Goal: Task Accomplishment & Management: Use online tool/utility

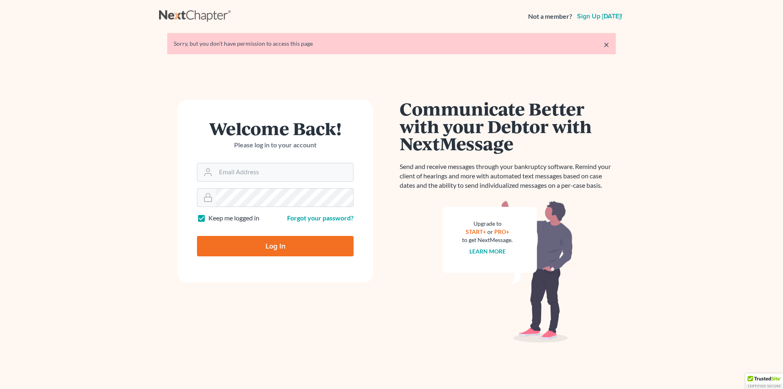
click at [269, 250] on input "Log In" at bounding box center [275, 246] width 157 height 20
type input "Thinking..."
click at [279, 172] on input "Email Address" at bounding box center [284, 172] width 137 height 18
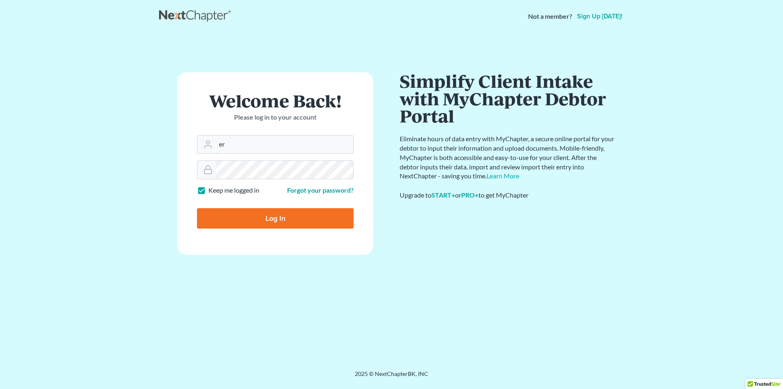
type input "[PERSON_NAME][EMAIL_ADDRESS][DOMAIN_NAME]"
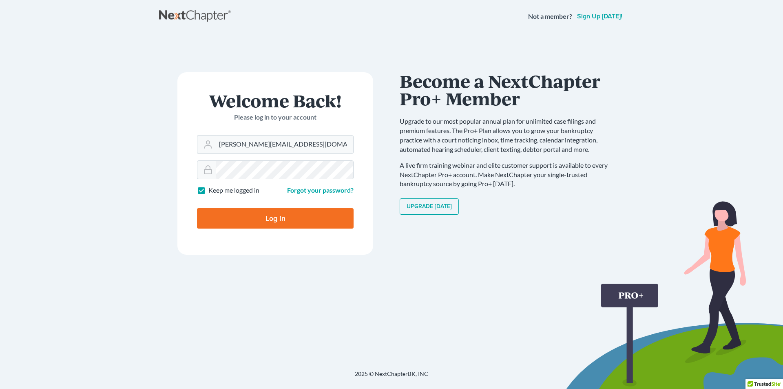
click at [311, 221] on input "Log In" at bounding box center [275, 218] width 157 height 20
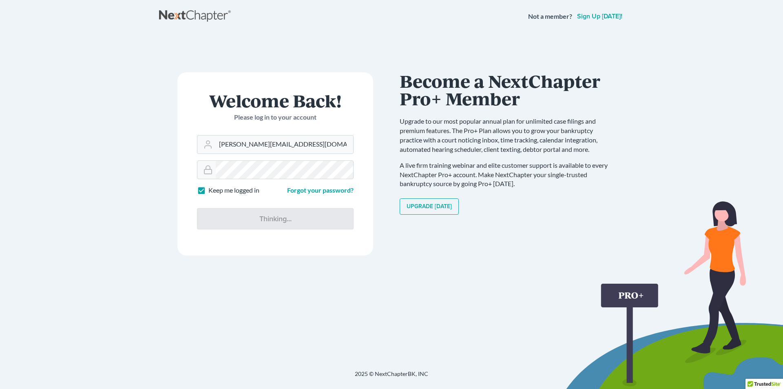
type input "Thinking..."
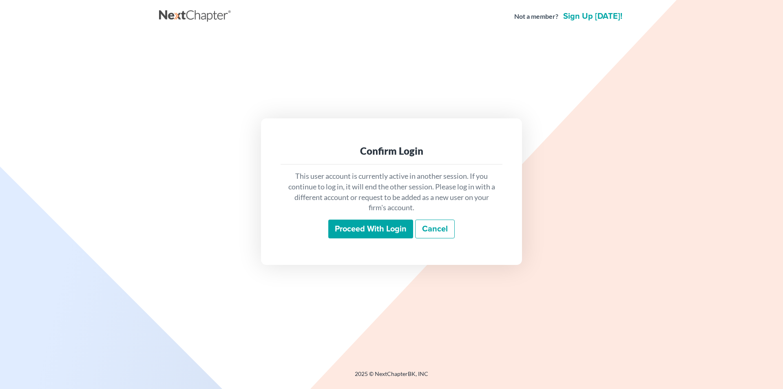
click at [356, 226] on input "Proceed with login" at bounding box center [370, 228] width 85 height 19
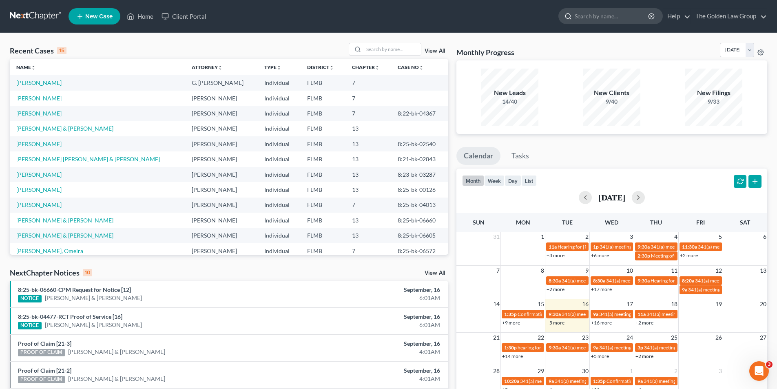
click at [584, 16] on input "search" at bounding box center [612, 16] width 75 height 15
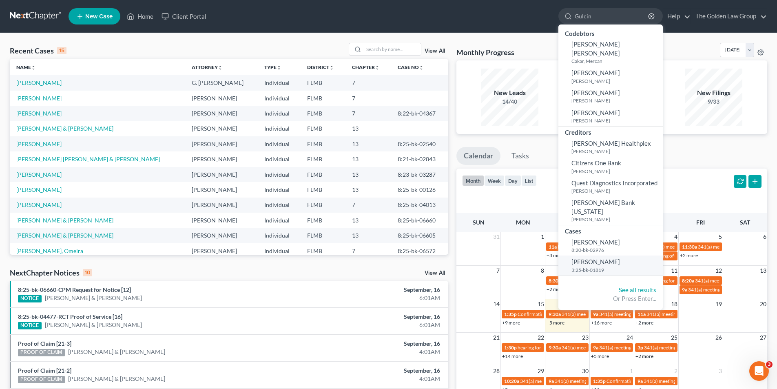
type input "Gulcin"
click at [600, 258] on span "Cakar Collins, Gulcin" at bounding box center [596, 261] width 49 height 7
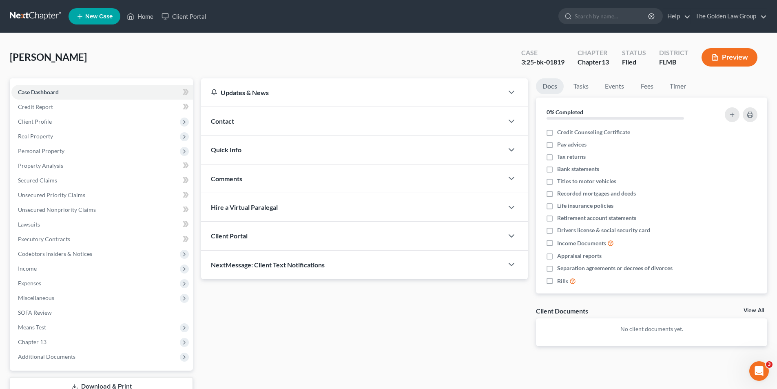
click at [735, 59] on button "Preview" at bounding box center [730, 57] width 56 height 18
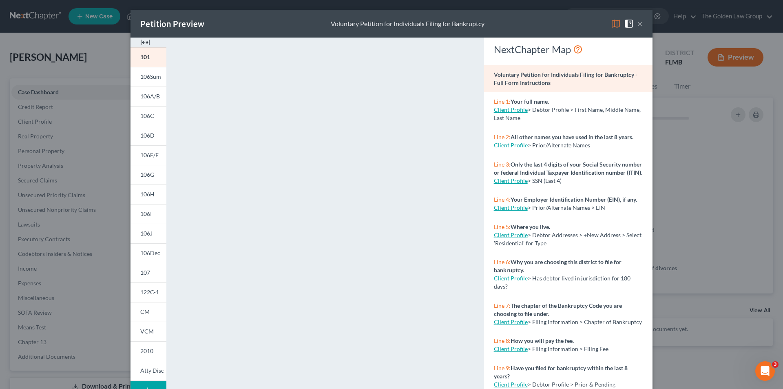
click at [108, 171] on div "Petition Preview Voluntary Petition for Individuals Filing for Bankruptcy × 101…" at bounding box center [391, 194] width 783 height 389
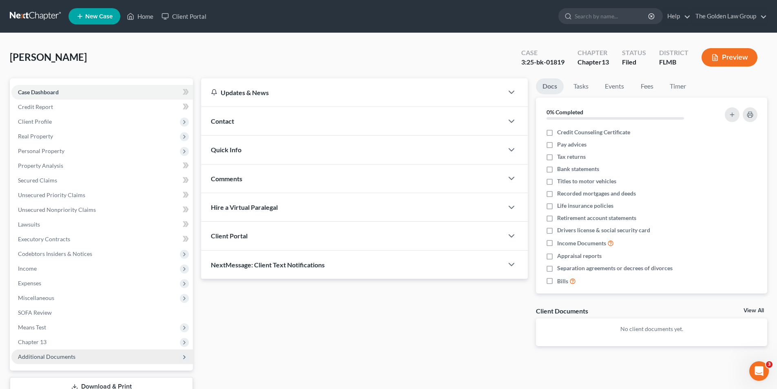
click at [38, 357] on span "Additional Documents" at bounding box center [47, 356] width 58 height 7
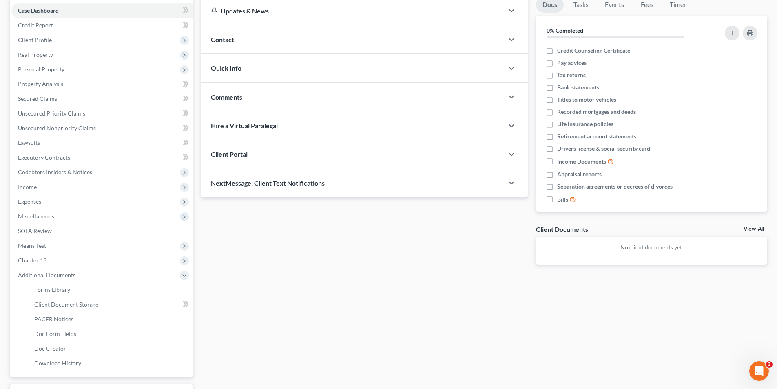
scroll to position [148, 0]
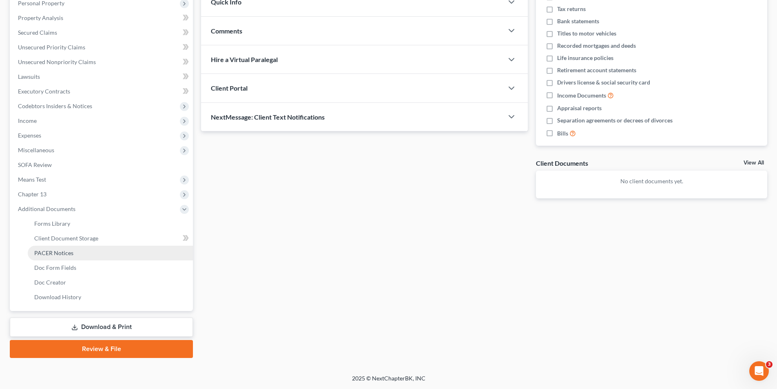
click at [49, 253] on span "PACER Notices" at bounding box center [53, 252] width 39 height 7
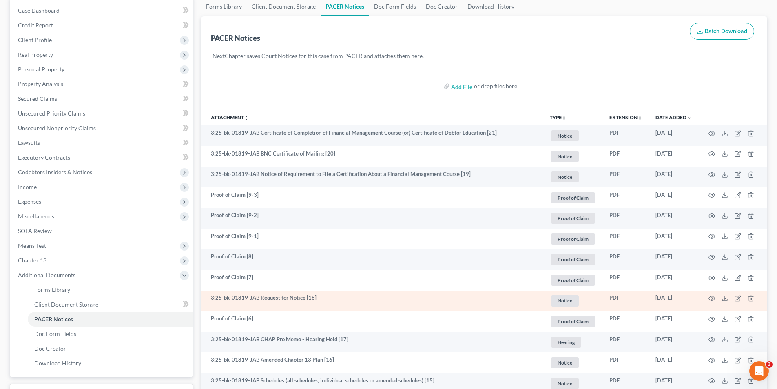
scroll to position [122, 0]
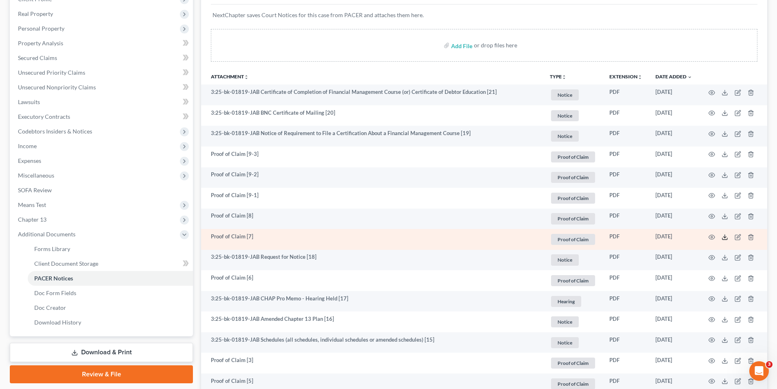
click at [724, 236] on icon at bounding box center [725, 237] width 7 height 7
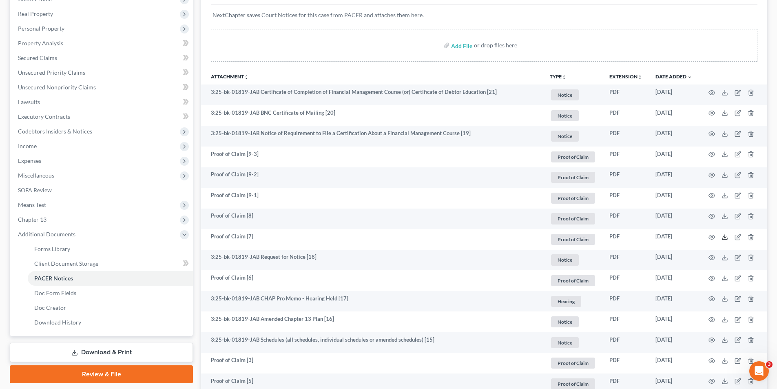
scroll to position [0, 0]
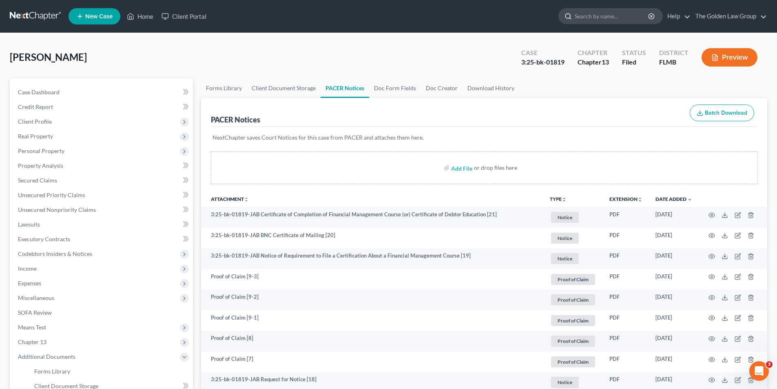
click at [580, 16] on input "search" at bounding box center [612, 16] width 75 height 15
type input "Massie"
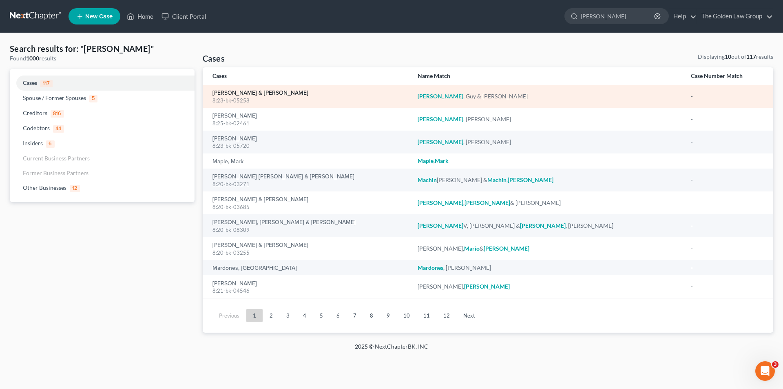
click at [232, 93] on link "Massie, Guy & Cheryl" at bounding box center [261, 93] width 96 height 6
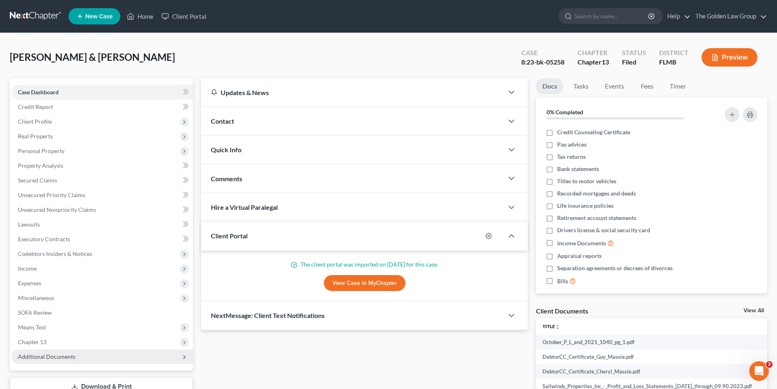
click at [44, 353] on span "Additional Documents" at bounding box center [47, 356] width 58 height 7
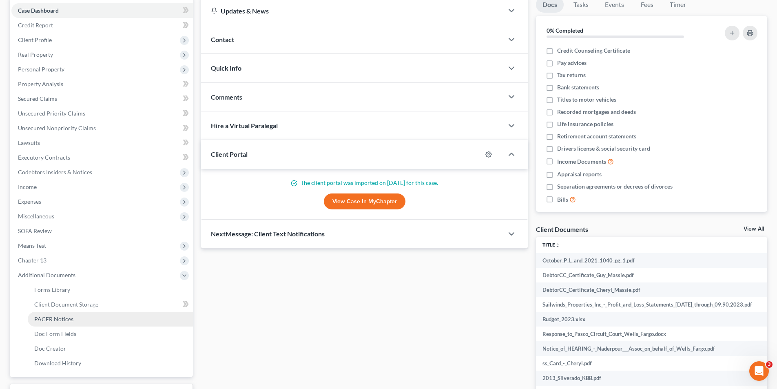
scroll to position [122, 0]
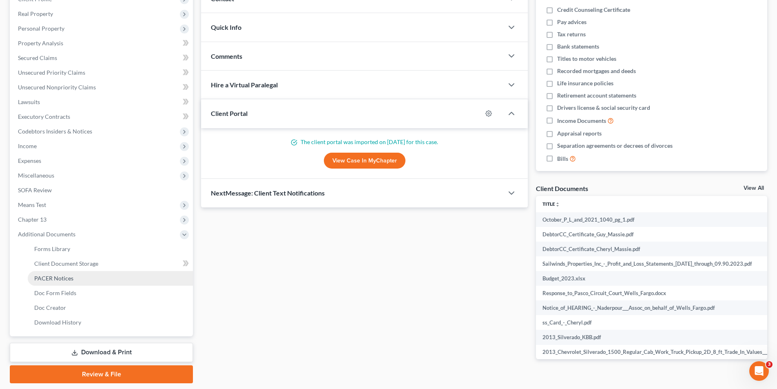
click at [48, 276] on span "PACER Notices" at bounding box center [53, 278] width 39 height 7
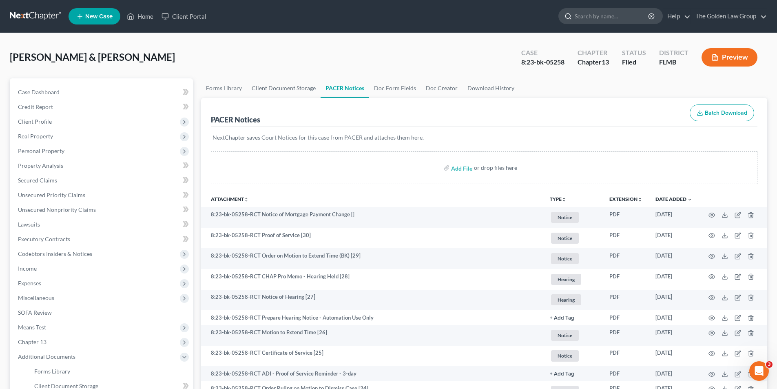
click at [583, 15] on input "search" at bounding box center [612, 16] width 75 height 15
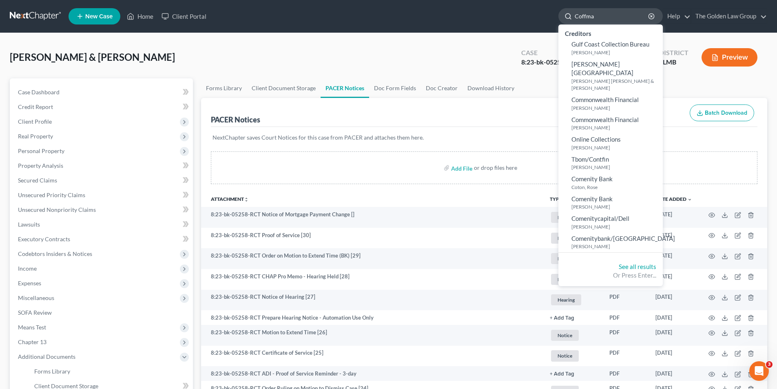
type input "Coffman"
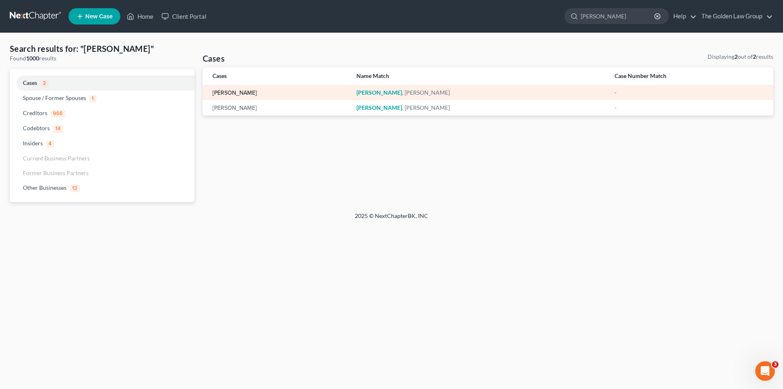
click at [244, 91] on link "Coffman, Jeffrey" at bounding box center [235, 93] width 44 height 6
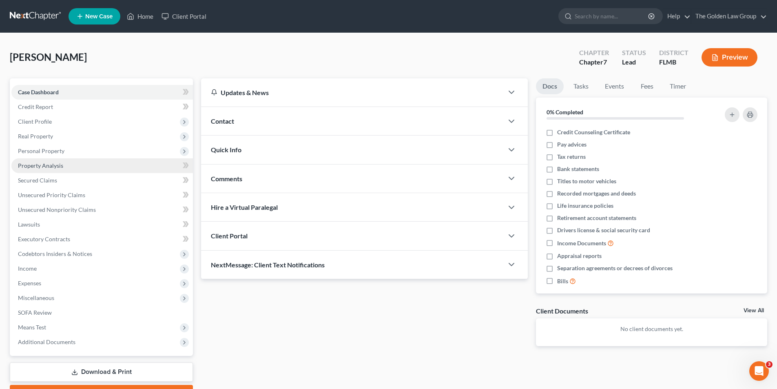
click at [45, 165] on span "Property Analysis" at bounding box center [40, 165] width 45 height 7
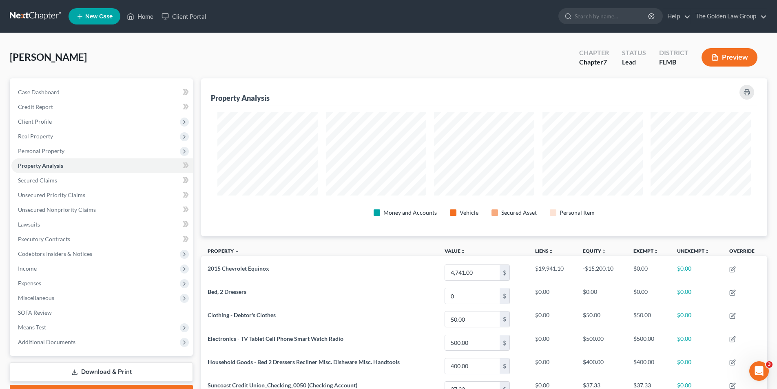
click at [726, 54] on button "Preview" at bounding box center [730, 57] width 56 height 18
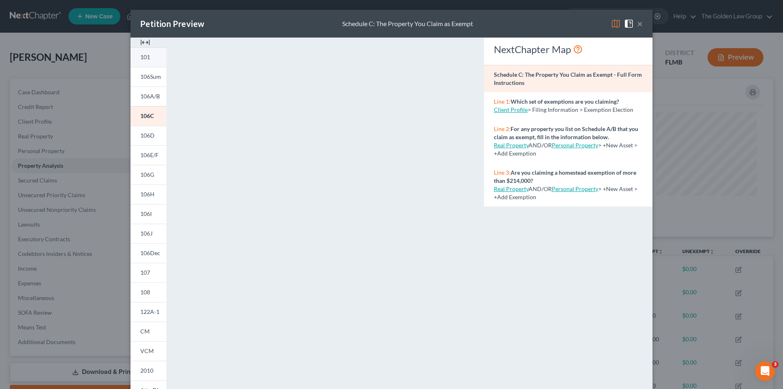
click at [143, 57] on span "101" at bounding box center [145, 56] width 10 height 7
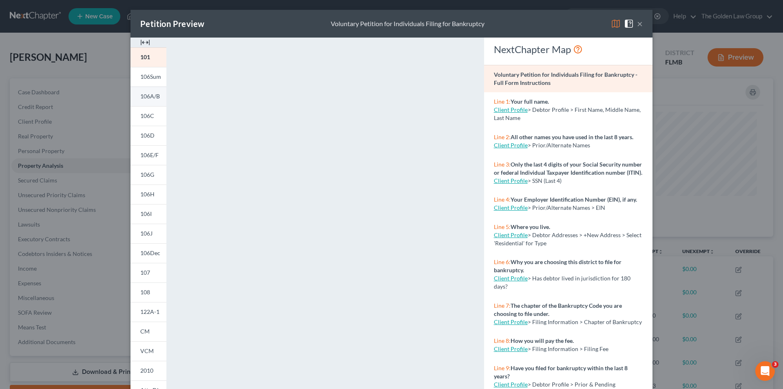
click at [152, 97] on span "106A/B" at bounding box center [150, 96] width 20 height 7
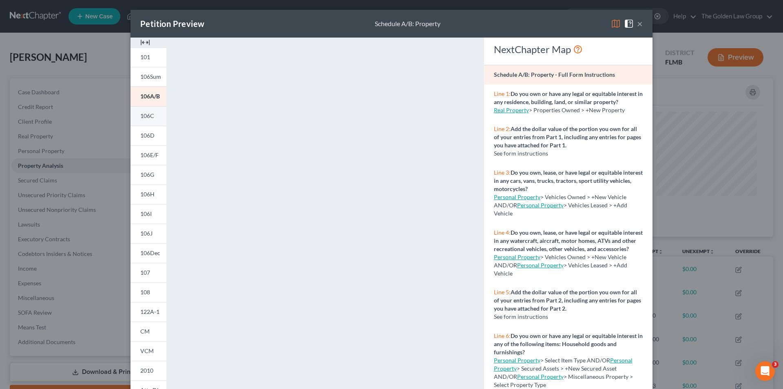
click at [142, 114] on span "106C" at bounding box center [147, 115] width 14 height 7
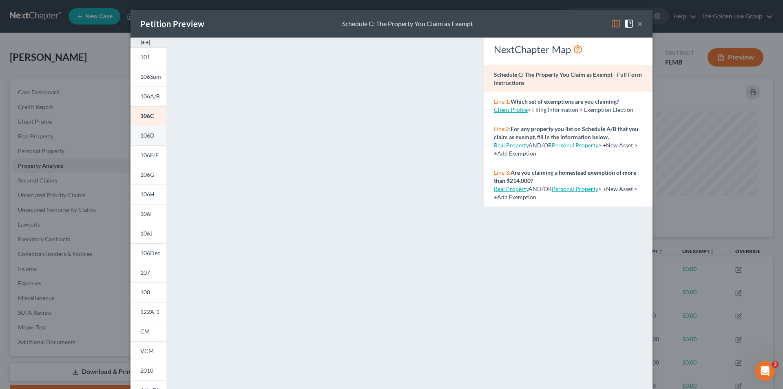
click at [141, 135] on span "106D" at bounding box center [147, 135] width 14 height 7
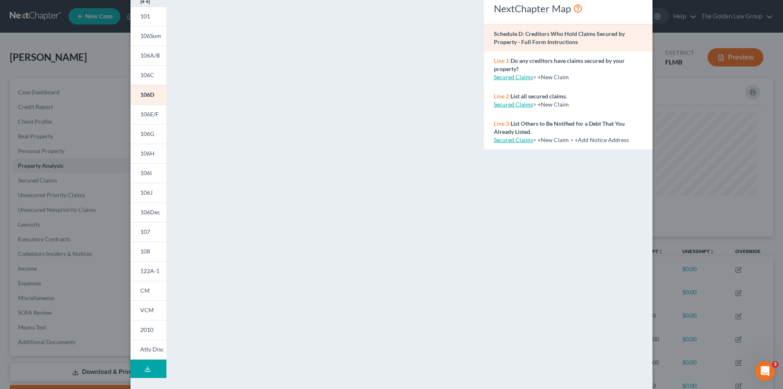
scroll to position [71, 0]
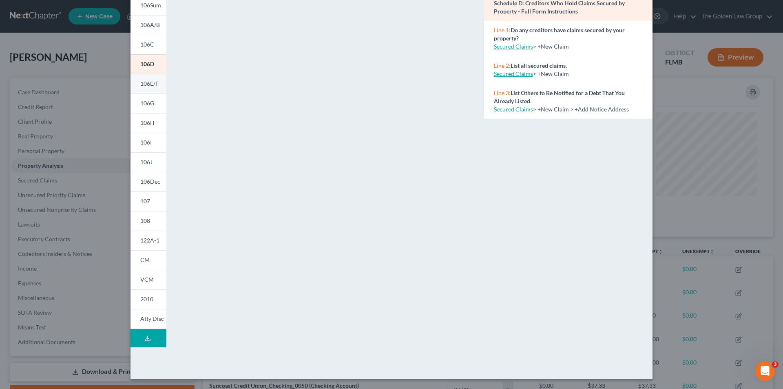
click at [152, 82] on span "106E/F" at bounding box center [149, 83] width 18 height 7
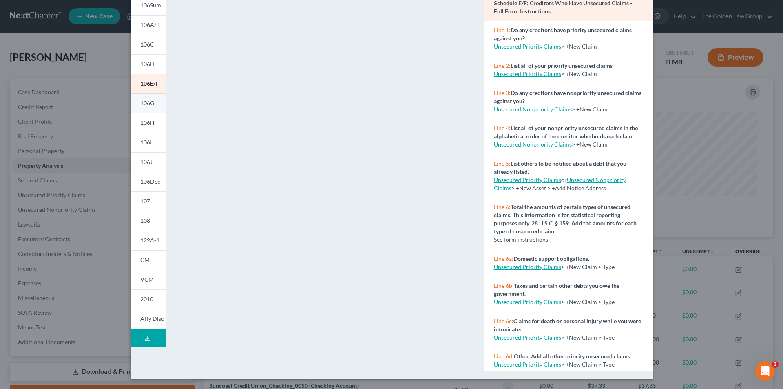
click at [146, 104] on span "106G" at bounding box center [147, 103] width 14 height 7
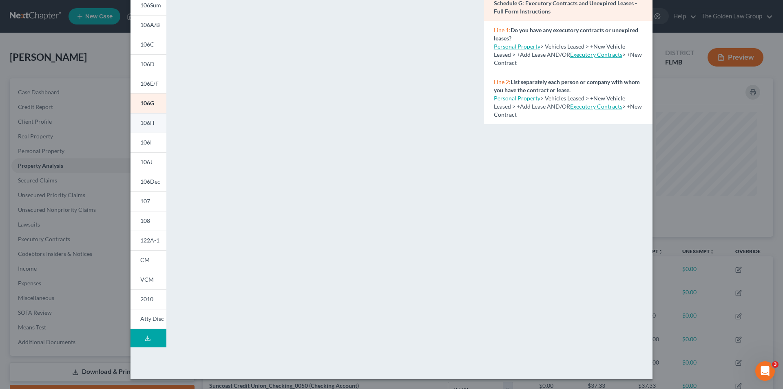
click at [151, 121] on span "106H" at bounding box center [147, 122] width 14 height 7
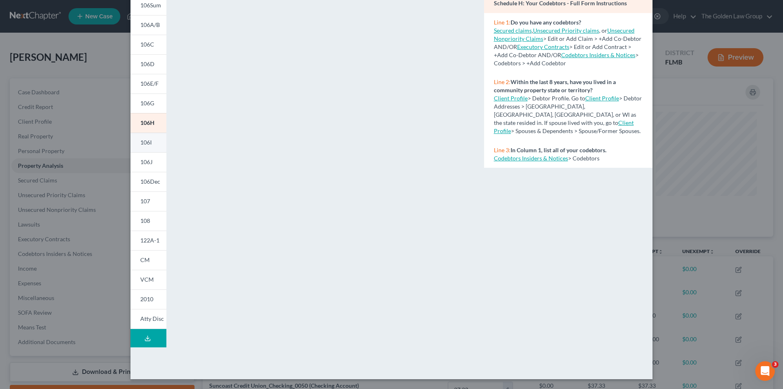
click at [143, 143] on span "106I" at bounding box center [145, 142] width 11 height 7
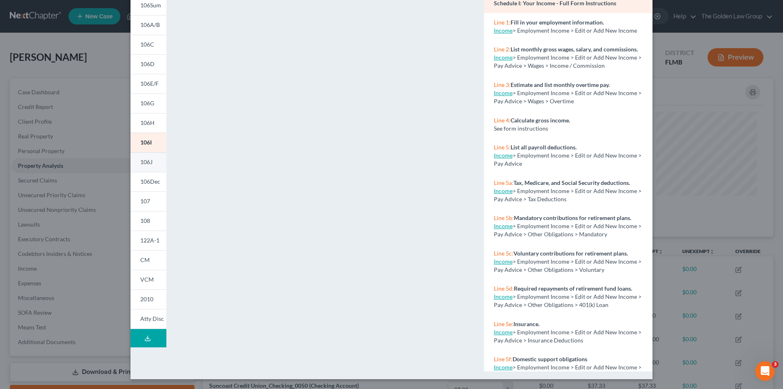
drag, startPoint x: 143, startPoint y: 161, endPoint x: 147, endPoint y: 160, distance: 4.2
click at [143, 161] on span "106J" at bounding box center [146, 161] width 12 height 7
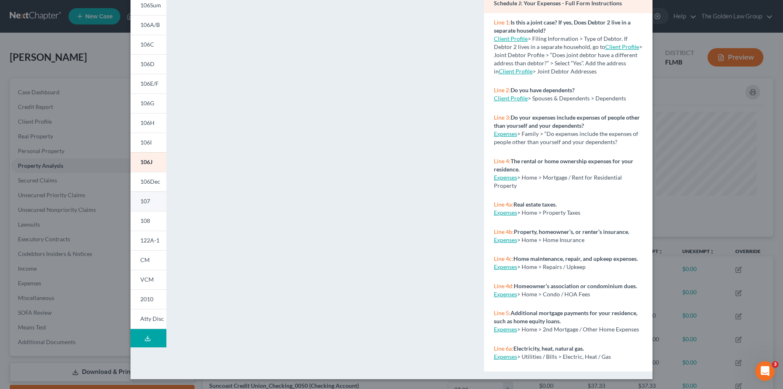
click at [144, 198] on span "107" at bounding box center [145, 200] width 10 height 7
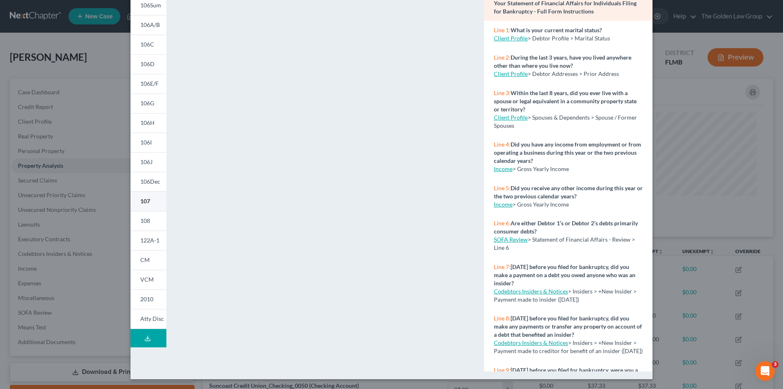
click at [142, 218] on span "108" at bounding box center [145, 220] width 10 height 7
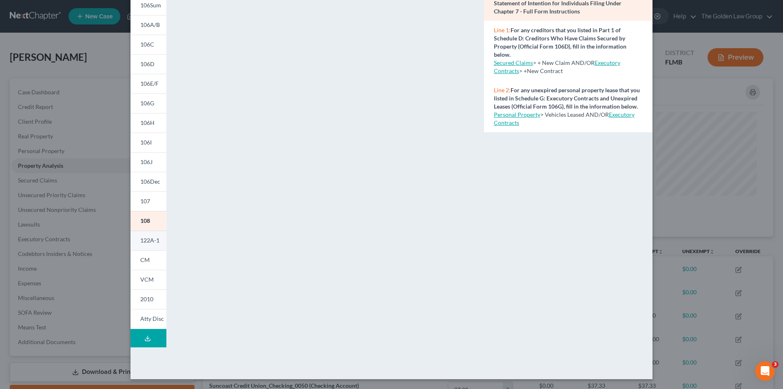
click at [144, 239] on span "122A-1" at bounding box center [149, 240] width 19 height 7
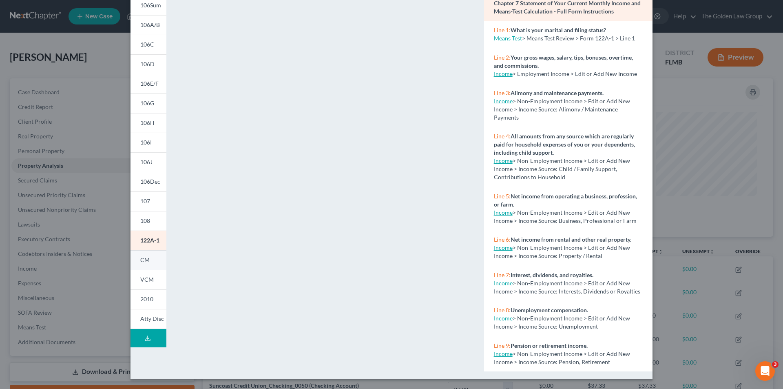
click at [144, 258] on span "CM" at bounding box center [144, 259] width 9 height 7
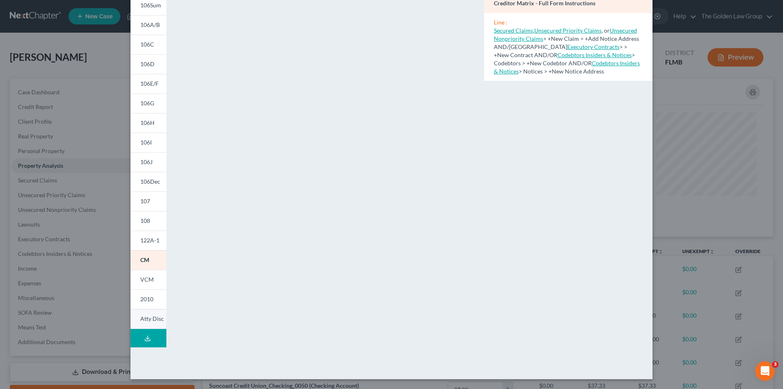
click at [149, 317] on span "Atty Disc" at bounding box center [152, 318] width 24 height 7
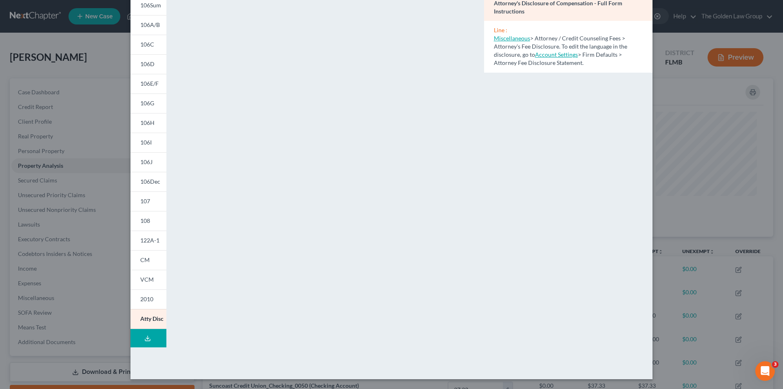
click at [92, 243] on div "Petition Preview Attorney's Disclosure of Compensation × 101 106Sum 106A/B 106C…" at bounding box center [391, 194] width 783 height 389
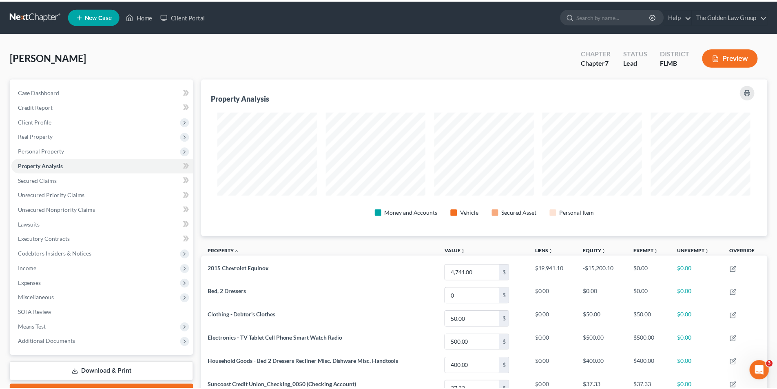
scroll to position [407812, 407404]
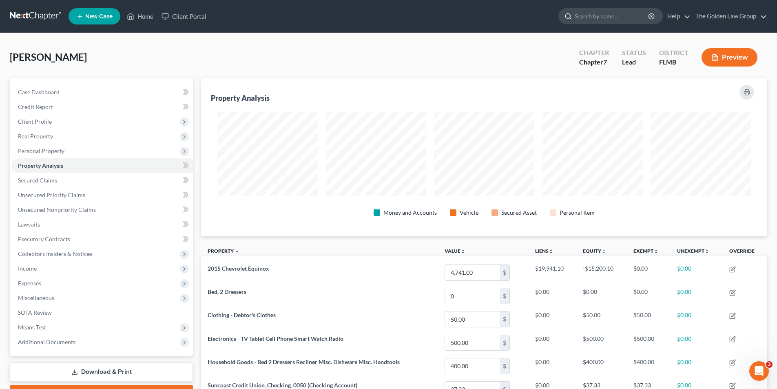
click at [587, 13] on input "search" at bounding box center [612, 16] width 75 height 15
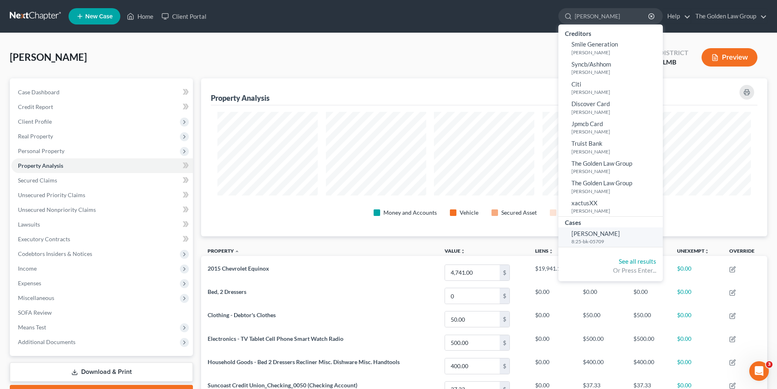
type input "Smith, Georgette"
click at [597, 235] on span "Smith, Georgette" at bounding box center [596, 233] width 49 height 7
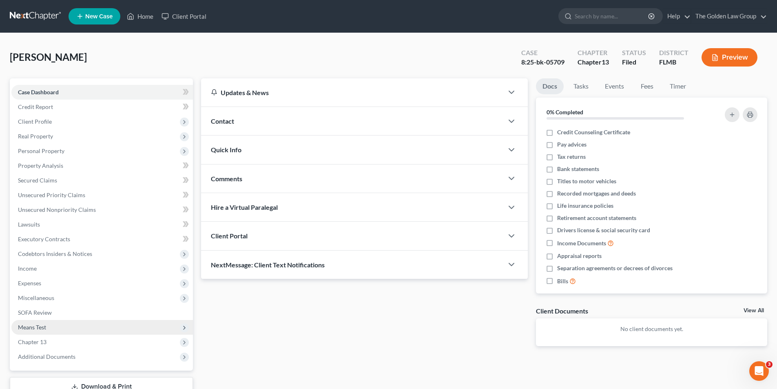
drag, startPoint x: 53, startPoint y: 356, endPoint x: 78, endPoint y: 324, distance: 41.0
click at [52, 355] on span "Additional Documents" at bounding box center [47, 356] width 58 height 7
click at [229, 299] on div "Updates & News × District Notes Take a look at NextChapter's District Notes to …" at bounding box center [364, 218] width 335 height 281
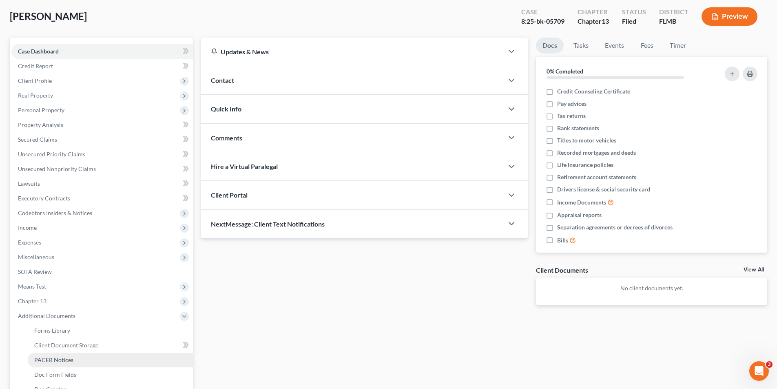
scroll to position [122, 0]
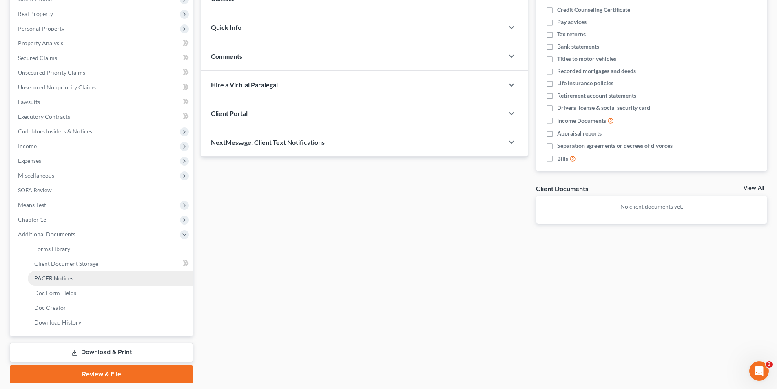
click at [61, 276] on span "PACER Notices" at bounding box center [53, 278] width 39 height 7
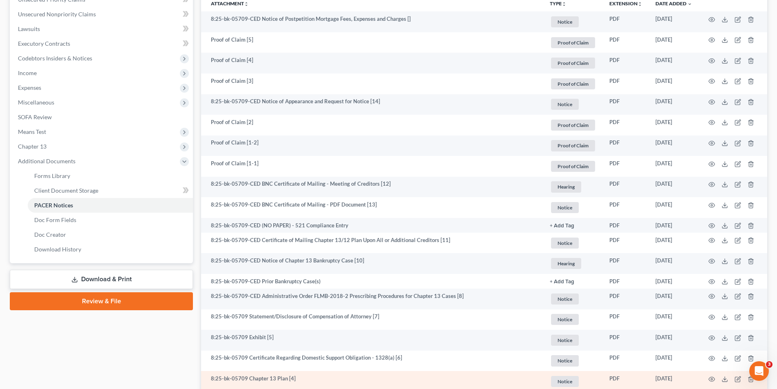
scroll to position [236, 0]
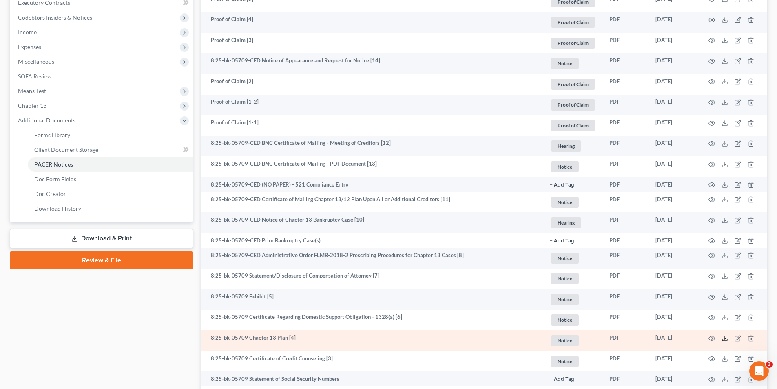
click at [723, 338] on icon at bounding box center [725, 338] width 7 height 7
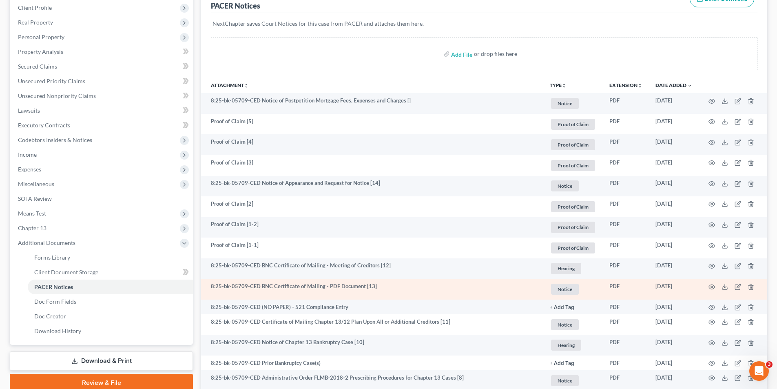
scroll to position [32, 0]
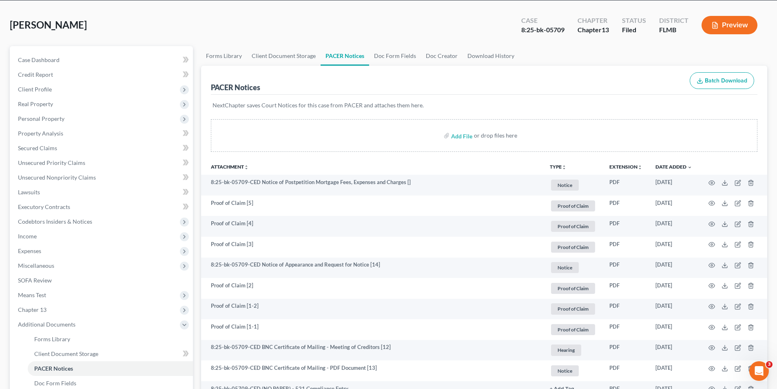
click at [736, 25] on button "Preview" at bounding box center [730, 25] width 56 height 18
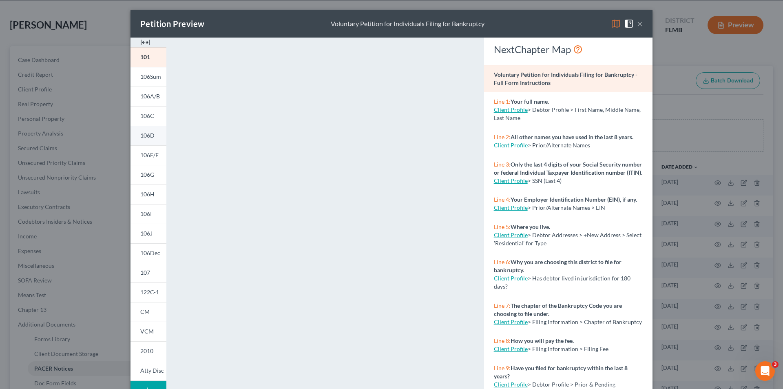
click at [144, 133] on span "106D" at bounding box center [147, 135] width 14 height 7
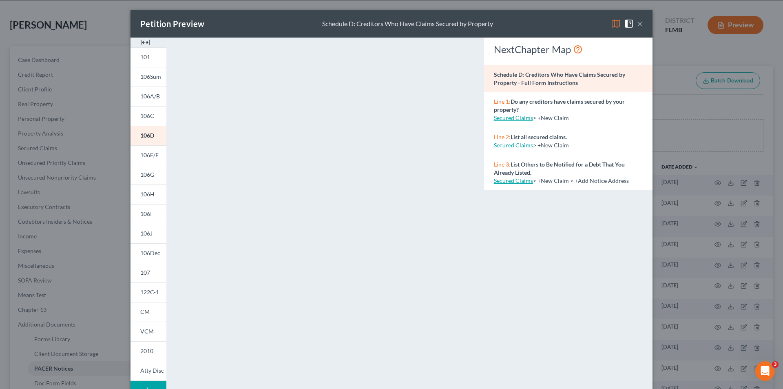
click at [90, 326] on div "Petition Preview Schedule D: Creditors Who Have Claims Secured by Property × 10…" at bounding box center [391, 194] width 783 height 389
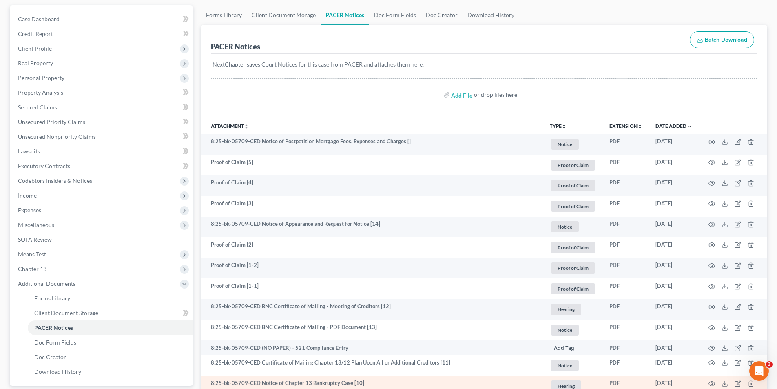
scroll to position [155, 0]
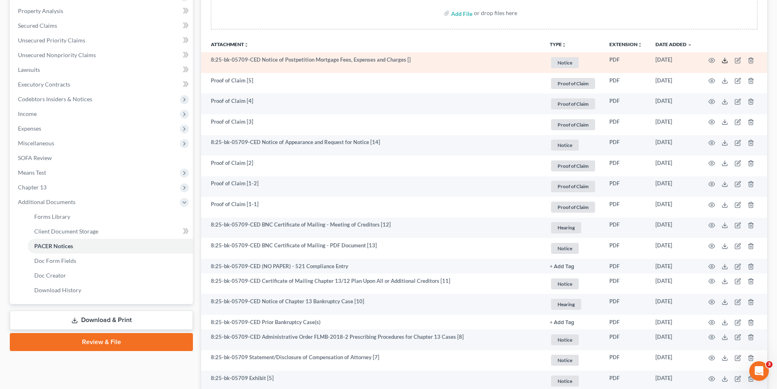
click at [726, 58] on icon at bounding box center [725, 60] width 7 height 7
